Goal: Book appointment/travel/reservation

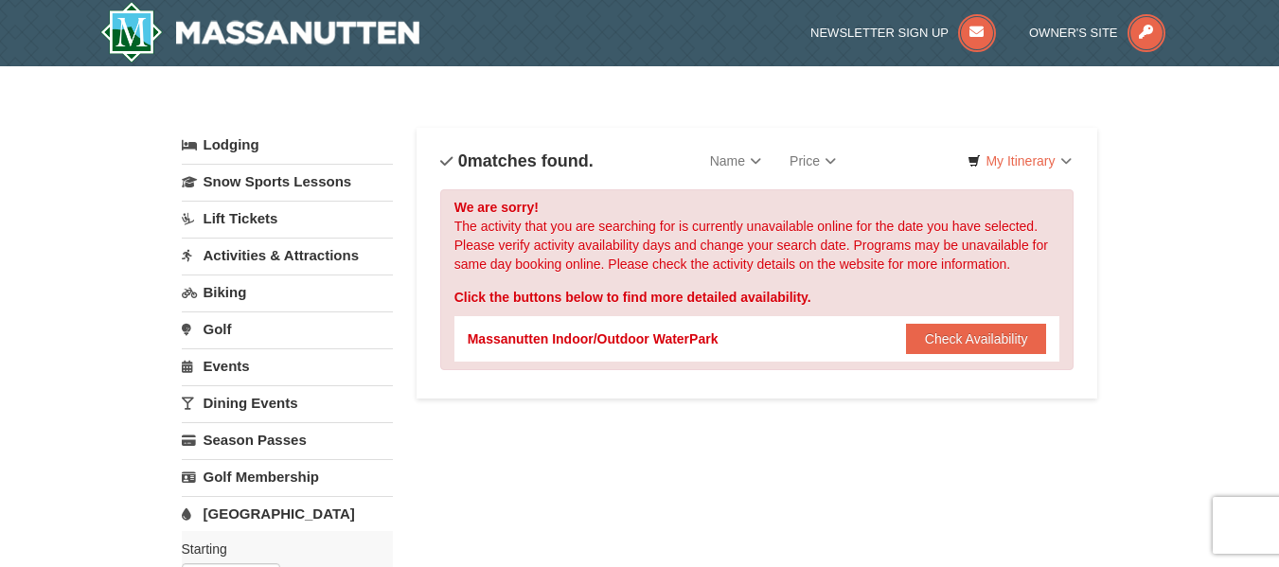
click at [228, 259] on link "Activities & Attractions" at bounding box center [287, 255] width 211 height 35
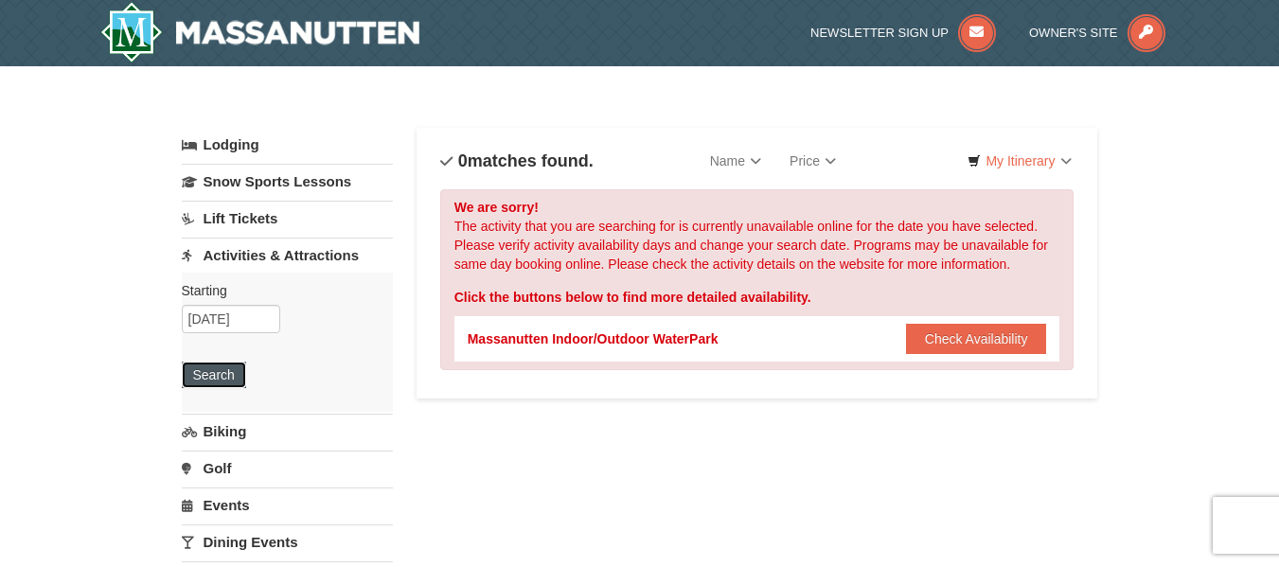
click at [205, 377] on button "Search" at bounding box center [214, 375] width 64 height 27
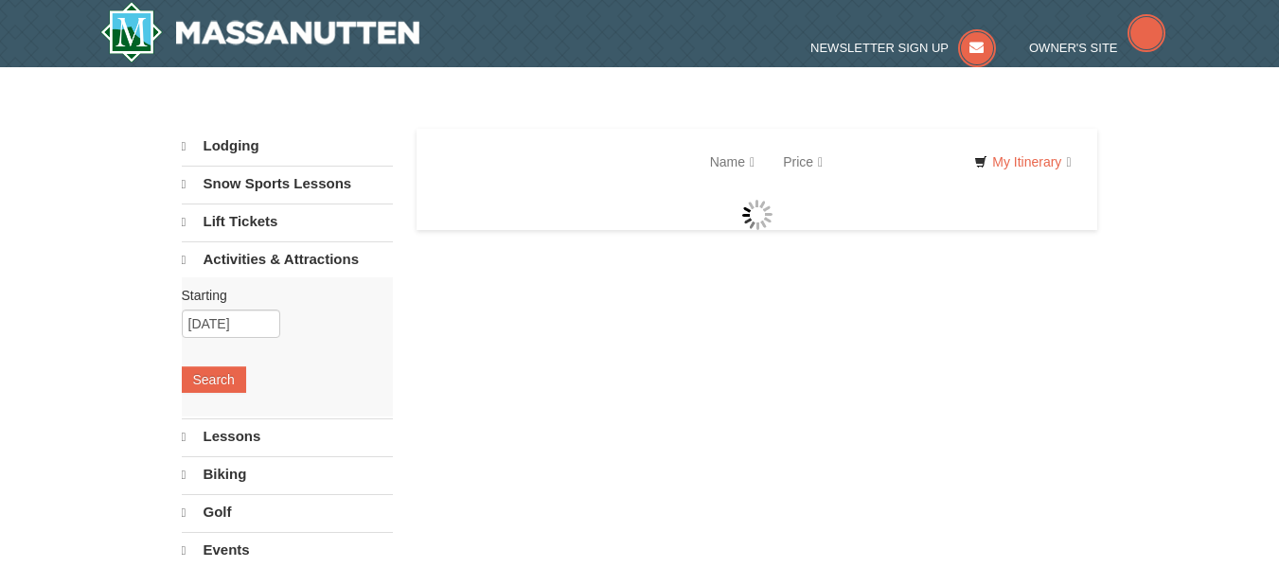
select select "10"
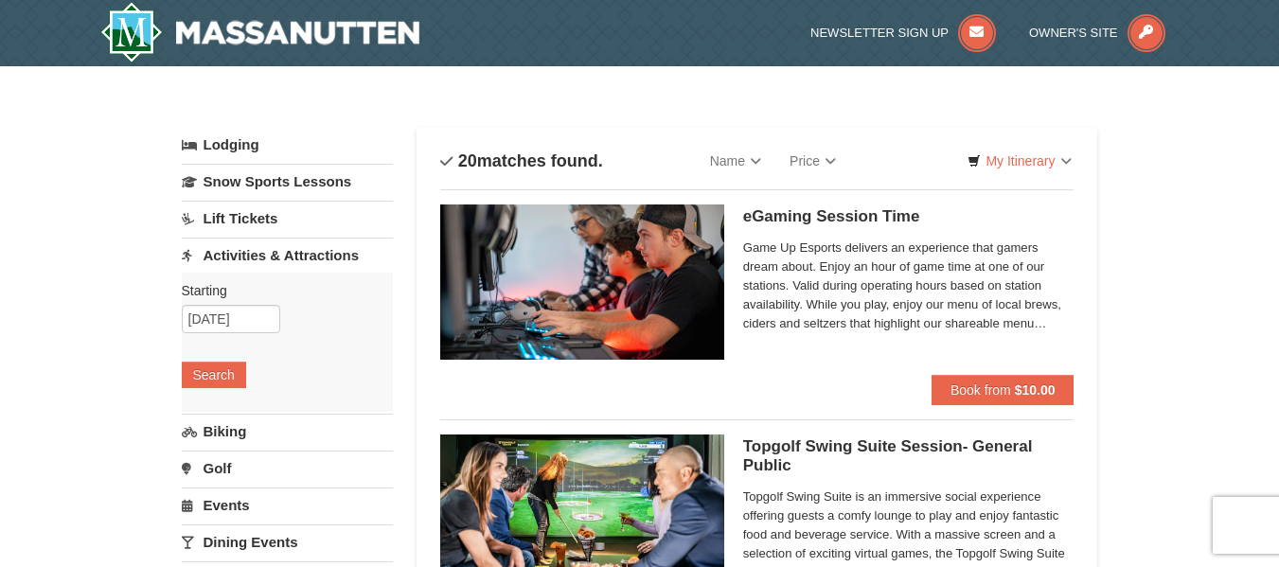
drag, startPoint x: 1286, startPoint y: 49, endPoint x: 1130, endPoint y: 296, distance: 291.8
